Goal: Task Accomplishment & Management: Complete application form

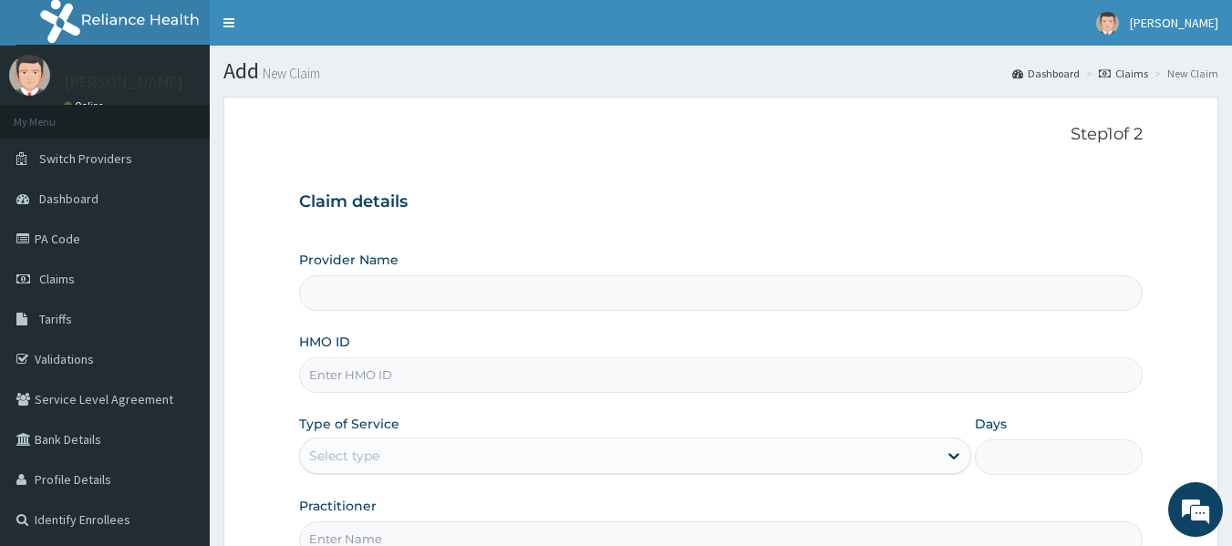
type input "Reliance Family Clinics (RFC) - [GEOGRAPHIC_DATA]"
click at [351, 383] on input "HMO ID" at bounding box center [721, 375] width 844 height 36
paste input "EIA/10034/A"
type input "EIA/10034/A"
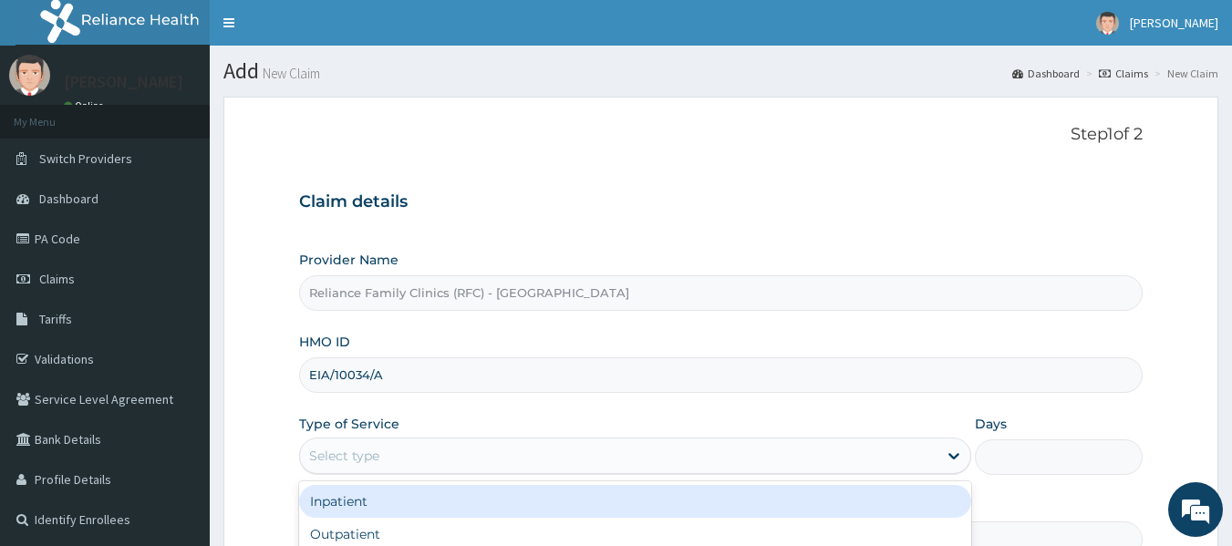
click at [367, 442] on div "Select type" at bounding box center [618, 455] width 637 height 29
click at [277, 424] on form "Step 1 of 2 Claim details Provider Name Reliance Family Clinics (RFC) - Lekki H…" at bounding box center [720, 393] width 995 height 592
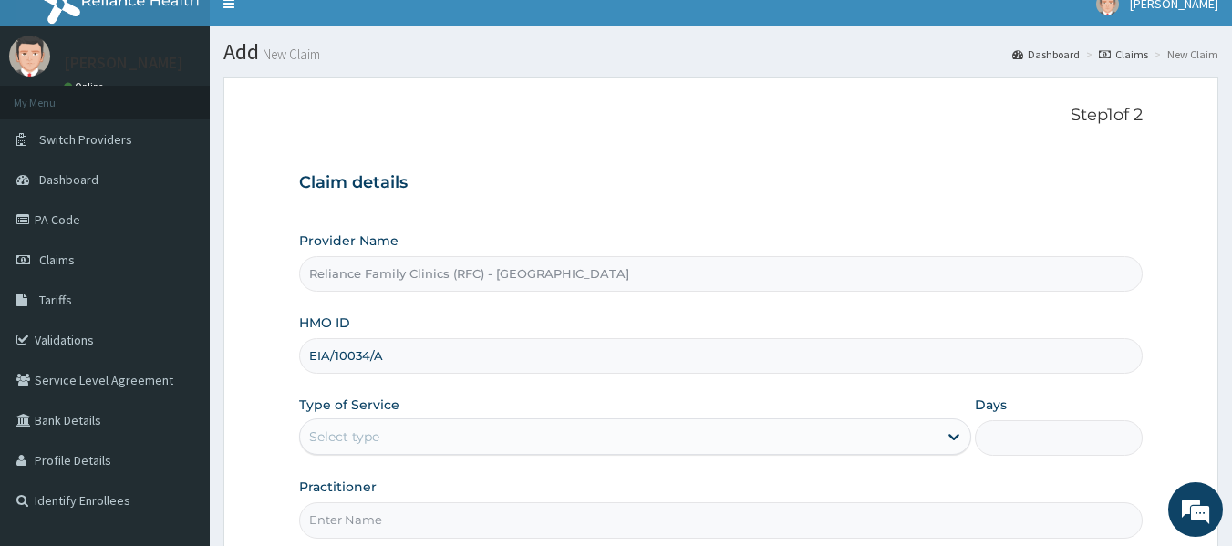
scroll to position [22, 0]
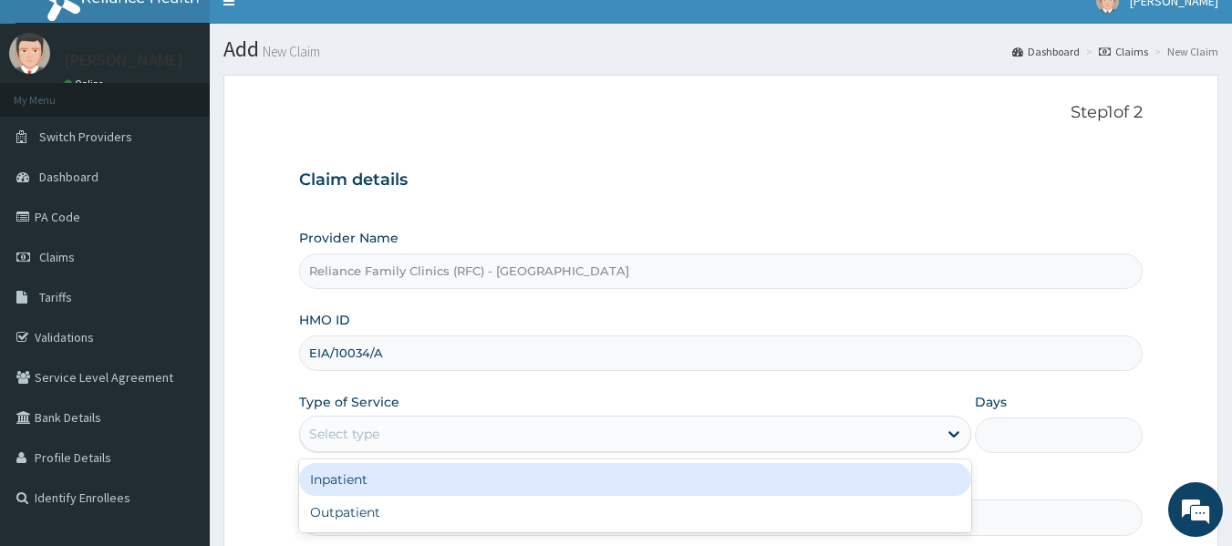
click at [358, 522] on div "Outpatient" at bounding box center [635, 512] width 672 height 33
type input "1"
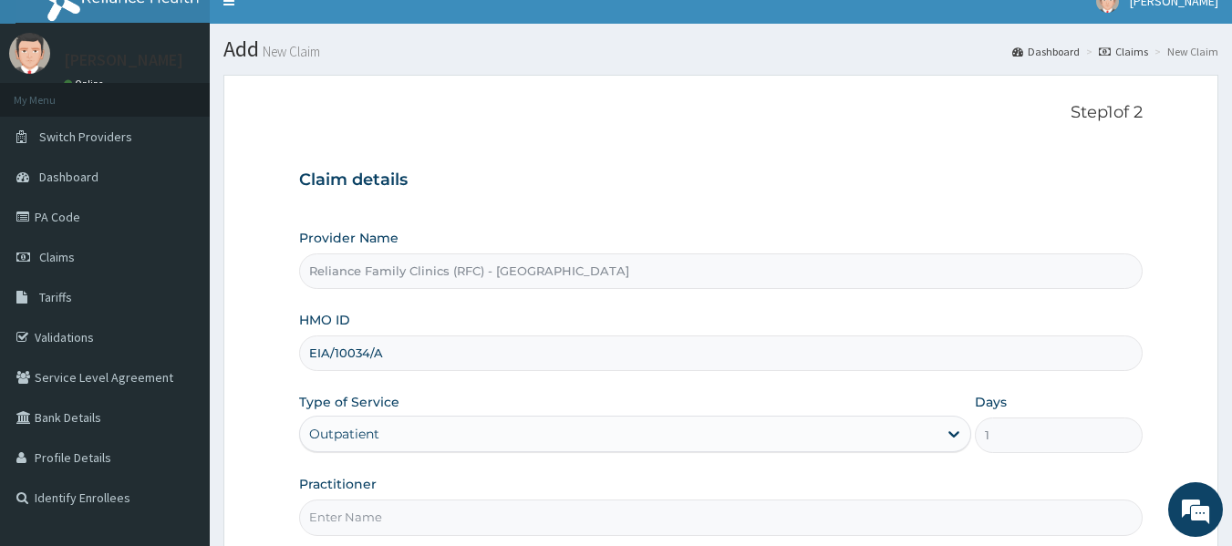
click at [343, 487] on label "Practitioner" at bounding box center [337, 484] width 77 height 18
click at [343, 500] on input "Practitioner" at bounding box center [721, 518] width 844 height 36
click at [343, 487] on label "Practitioner" at bounding box center [337, 484] width 77 height 18
click at [343, 500] on input "Practitioner" at bounding box center [721, 518] width 844 height 36
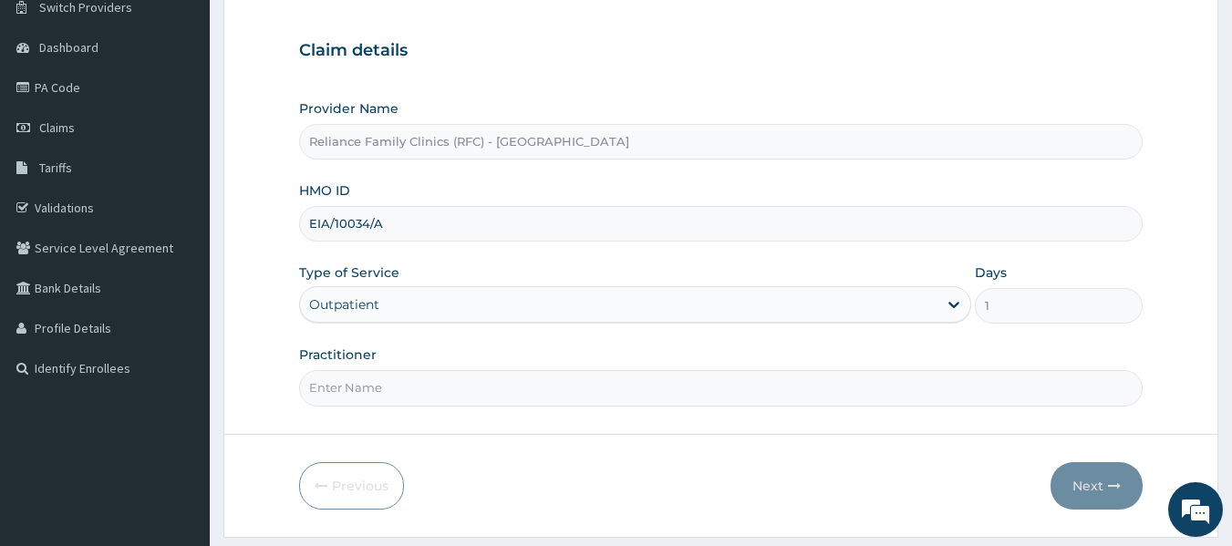
scroll to position [166, 0]
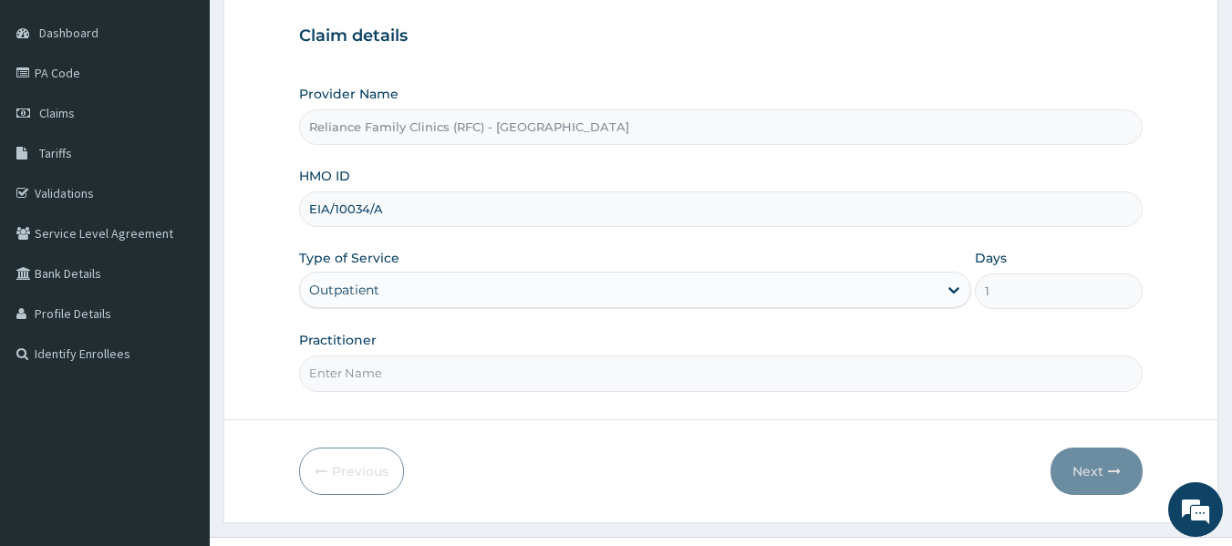
click at [477, 370] on input "Practitioner" at bounding box center [721, 374] width 844 height 36
type input "locum"
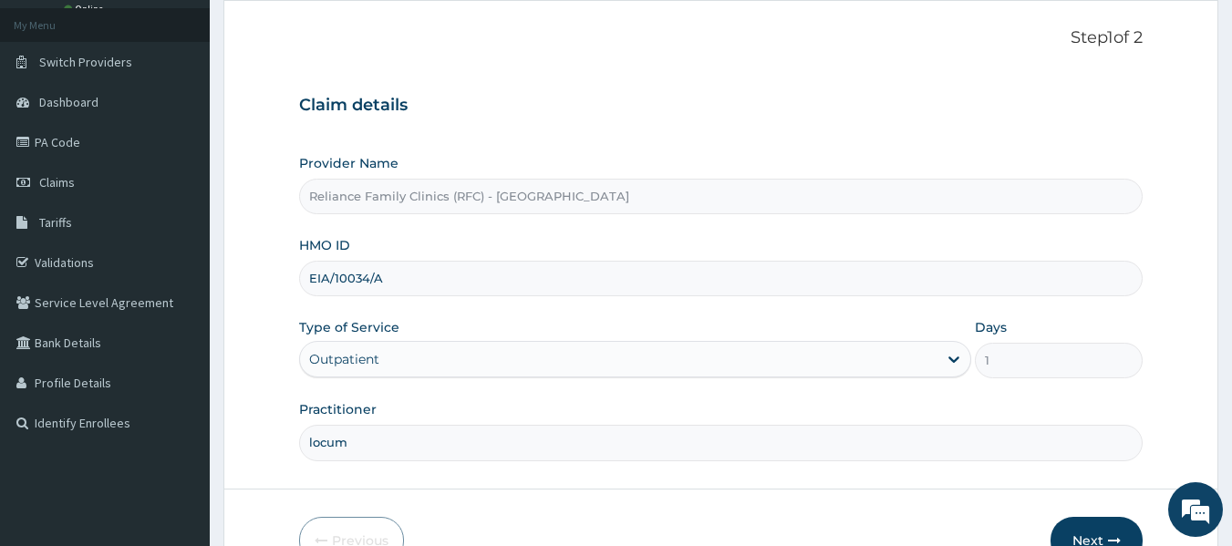
scroll to position [0, 0]
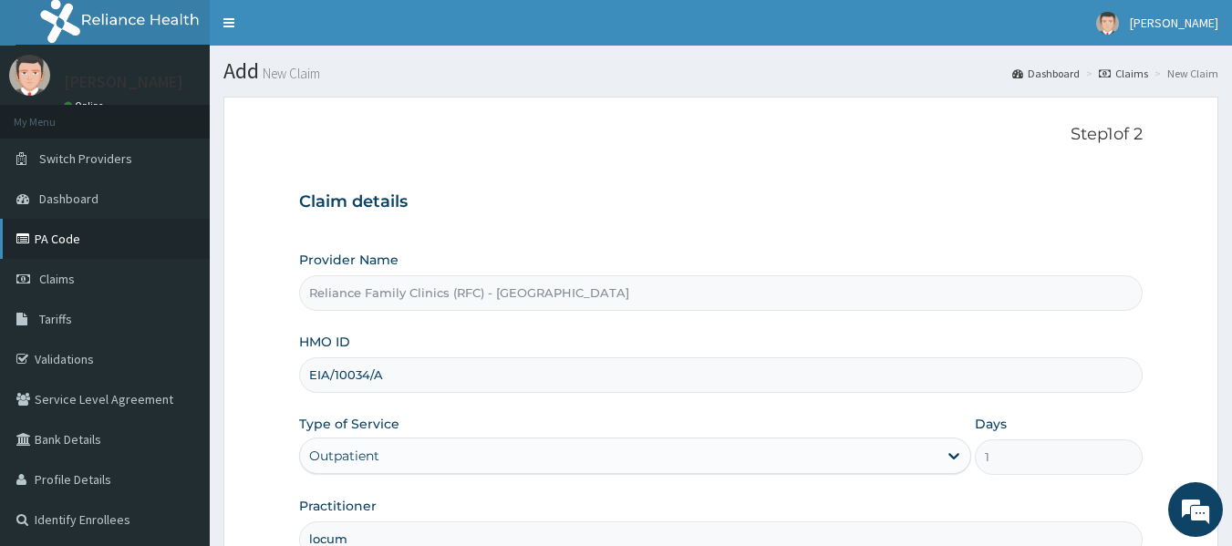
click at [59, 237] on link "PA Code" at bounding box center [105, 239] width 210 height 40
